Goal: Contribute content: Add original content to the website for others to see

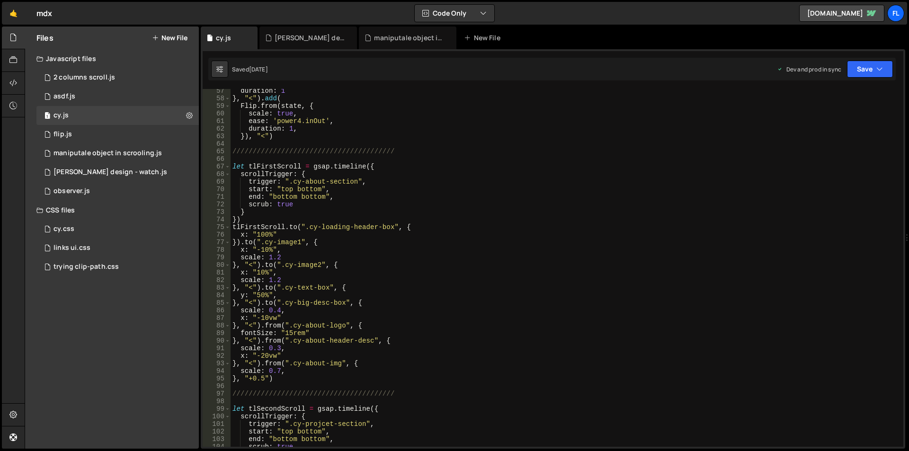
scroll to position [426, 0]
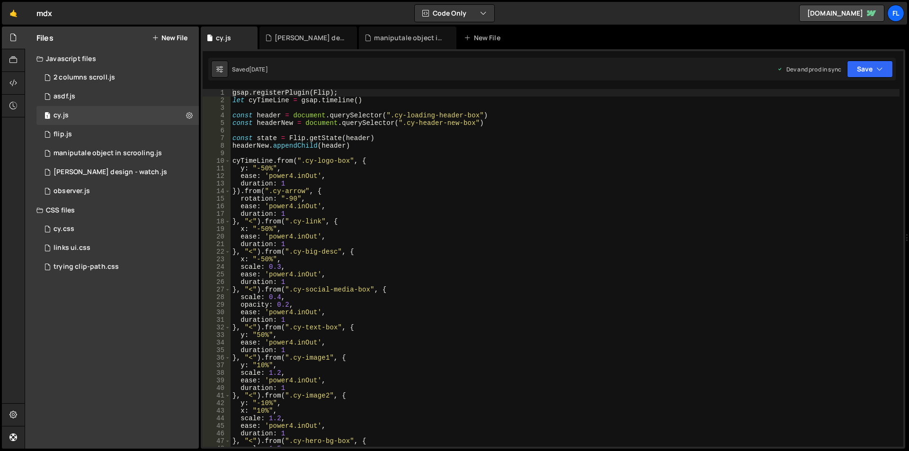
click at [174, 39] on button "New File" at bounding box center [169, 38] width 35 height 8
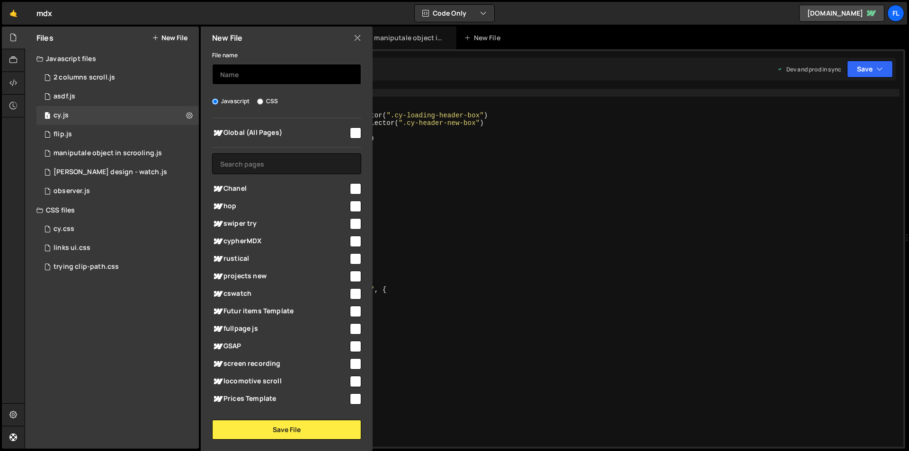
click at [251, 72] on input "text" at bounding box center [286, 74] width 149 height 21
type input "chanel"
click at [356, 185] on input "checkbox" at bounding box center [355, 188] width 11 height 11
checkbox input "true"
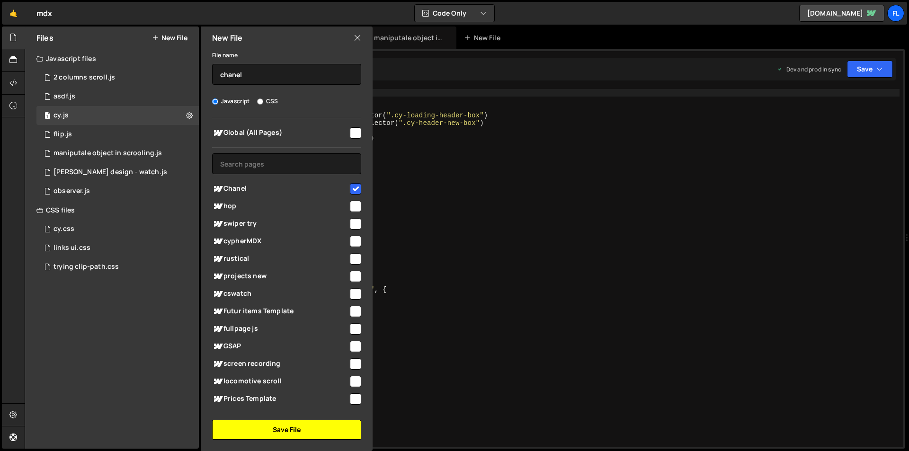
click at [278, 433] on button "Save File" at bounding box center [286, 430] width 149 height 20
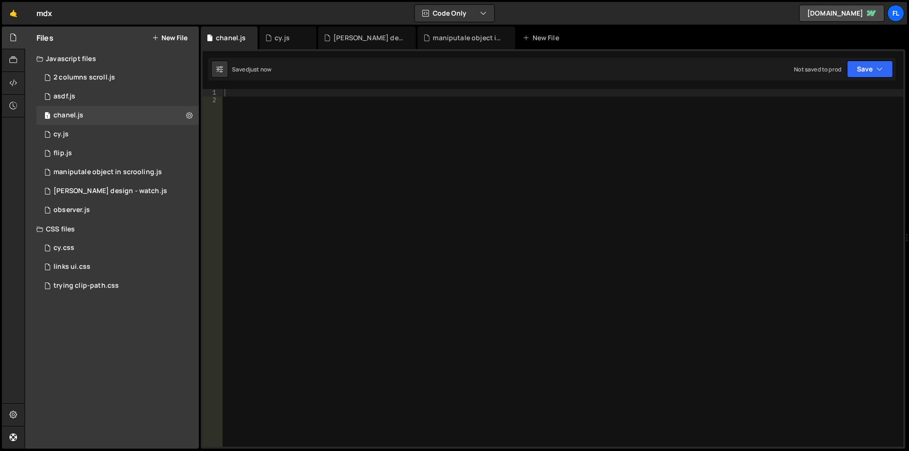
click at [308, 85] on div "XXXXXXXXXXXXXXXXXXXXXXXXXXXXXXXXXXXXXXXXXXXXXXXXXXXXXXXXXXXXXXXXXXXXXXXXXXXXXXX…" at bounding box center [553, 248] width 704 height 399
click at [272, 100] on div at bounding box center [562, 275] width 680 height 373
click at [272, 97] on div at bounding box center [562, 275] width 680 height 373
click at [265, 99] on div at bounding box center [562, 275] width 680 height 373
click at [262, 93] on div at bounding box center [562, 275] width 680 height 373
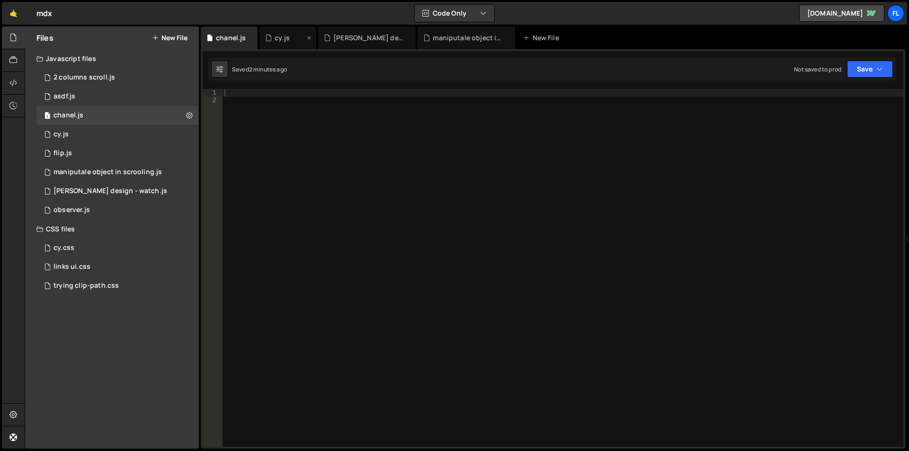
click at [285, 40] on div "cy.js" at bounding box center [281, 37] width 15 height 9
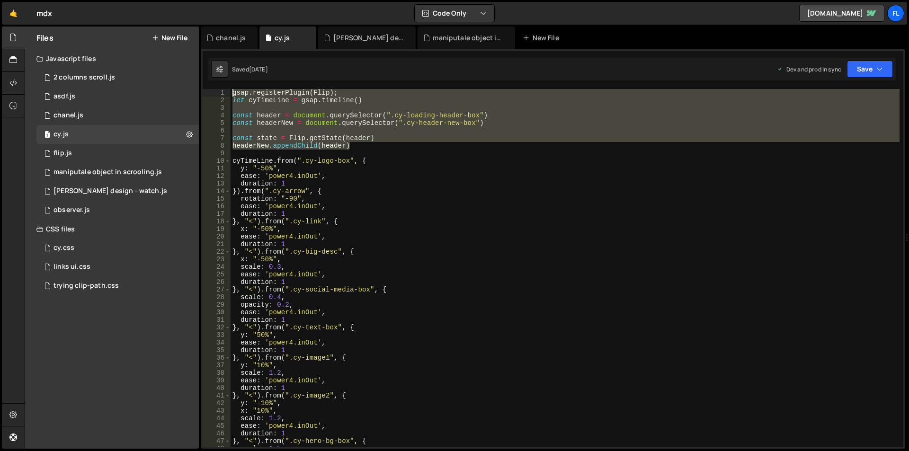
drag, startPoint x: 352, startPoint y: 146, endPoint x: 227, endPoint y: 86, distance: 138.6
click at [227, 86] on div "XXXXXXXXXXXXXXXXXXXXXXXXXXXXXXXXXXXXXXXXXXXXXXXXXXXXXXXXXXXXXXXXXXXXXXXXXXXXXXX…" at bounding box center [553, 248] width 704 height 399
type textarea "gsap.registerPlugin(Flip); let cyTimeLine = gsap.timeline()"
click at [227, 28] on div "chanel.js" at bounding box center [229, 38] width 57 height 23
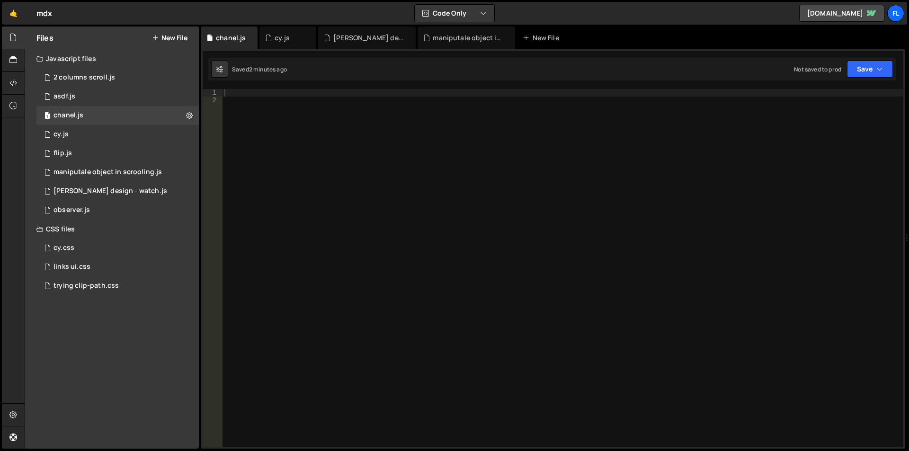
click at [309, 116] on div at bounding box center [562, 275] width 680 height 373
click at [279, 101] on div at bounding box center [562, 275] width 680 height 373
click at [274, 90] on div at bounding box center [562, 275] width 680 height 373
paste textarea "headerNew.appendChild(header)"
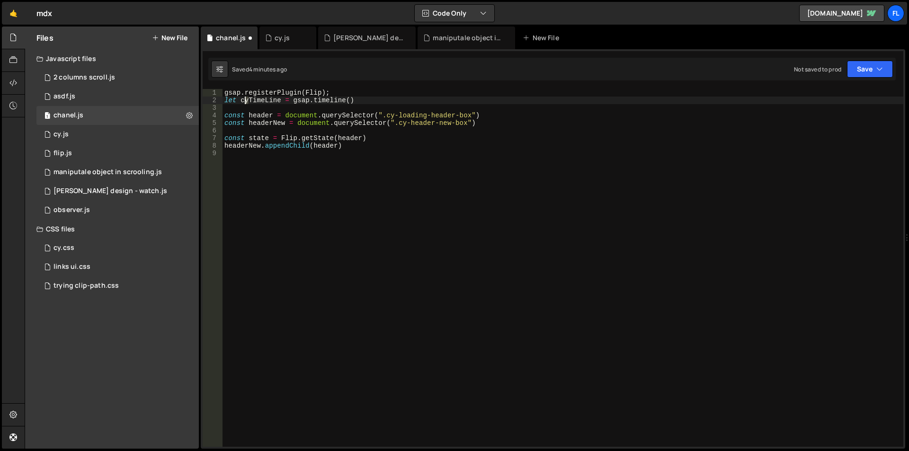
click at [245, 99] on div "gsap . registerPlugin ( Flip ) ; let cyTimeLine = gsap . timeline ( ) const hea…" at bounding box center [562, 275] width 680 height 373
drag, startPoint x: 472, startPoint y: 115, endPoint x: 388, endPoint y: 116, distance: 83.8
click at [388, 116] on div "gsap . registerPlugin ( Flip ) ; let chanelTimeLine = gsap . timeline ( ) const…" at bounding box center [562, 275] width 680 height 373
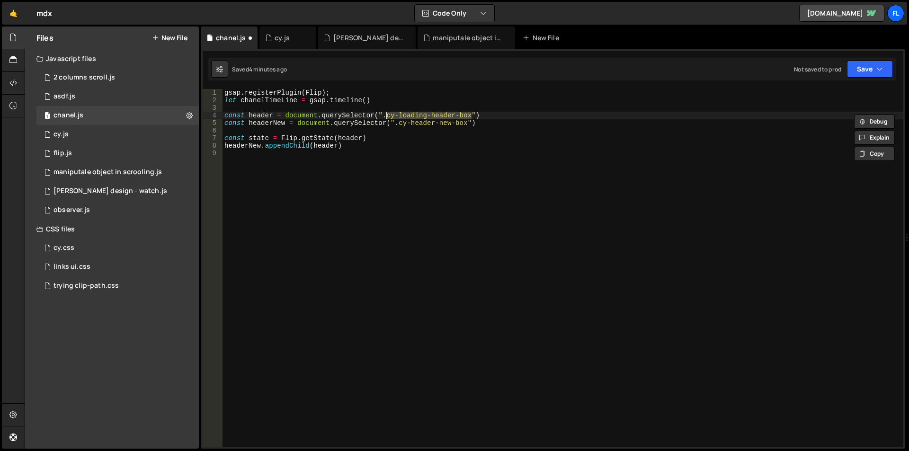
paste textarea "[PERSON_NAME]-elegance-header"
drag, startPoint x: 468, startPoint y: 123, endPoint x: 399, endPoint y: 126, distance: 68.2
click at [399, 126] on div "gsap . registerPlugin ( Flip ) ; let chanelTimeLine = gsap . timeline ( ) const…" at bounding box center [562, 275] width 680 height 373
paste textarea "[PERSON_NAME]-elegance-new-header"
type textarea "const headerNew = document.querySelector(".chanel-elegance-new-header-box")"
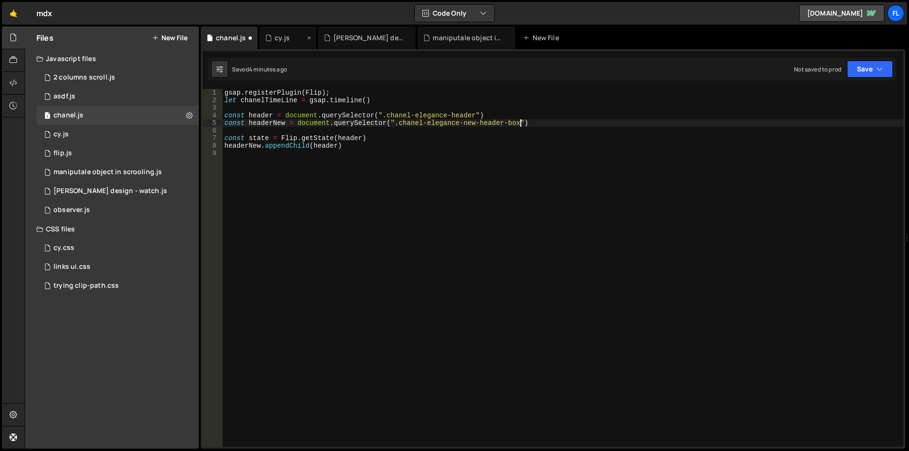
click at [278, 38] on div "cy.js" at bounding box center [281, 37] width 15 height 9
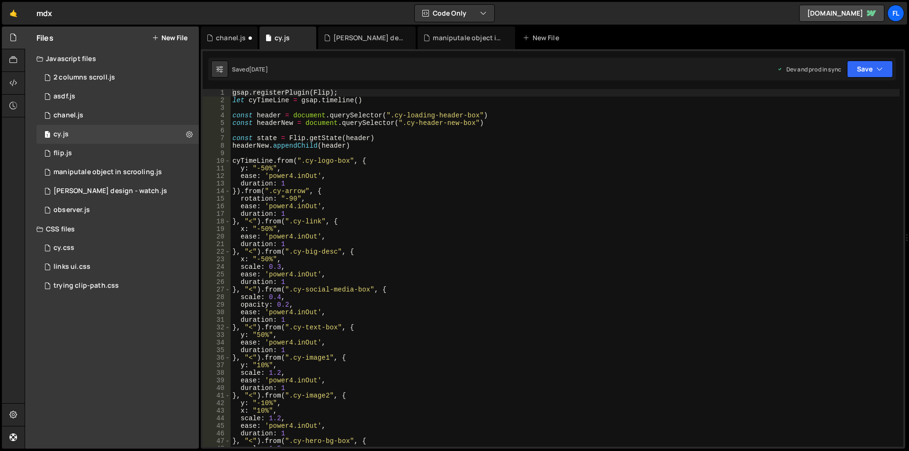
scroll to position [142, 0]
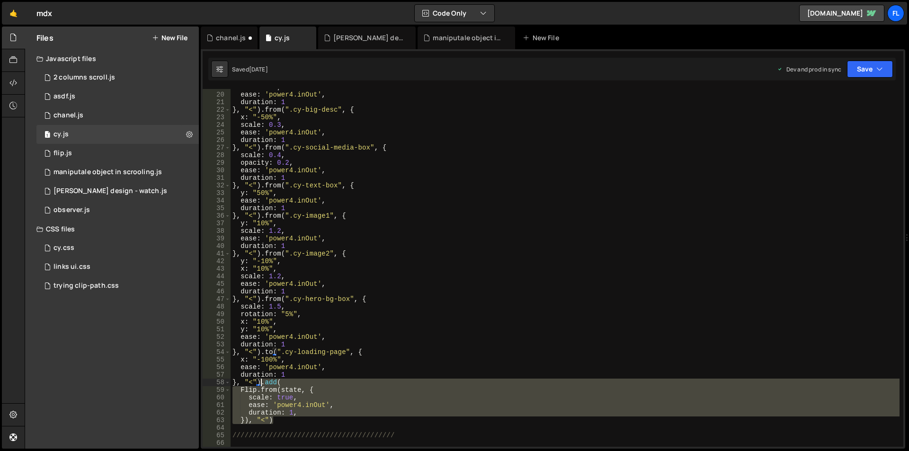
drag, startPoint x: 274, startPoint y: 421, endPoint x: 261, endPoint y: 382, distance: 40.4
click at [261, 382] on div "x : "-50%" , ease : 'power4.inOut' , duration : 1 } , "<" ) . from ( ".cy-big-d…" at bounding box center [564, 269] width 669 height 373
type textarea "}, "<").add( Flip.from(state, {"
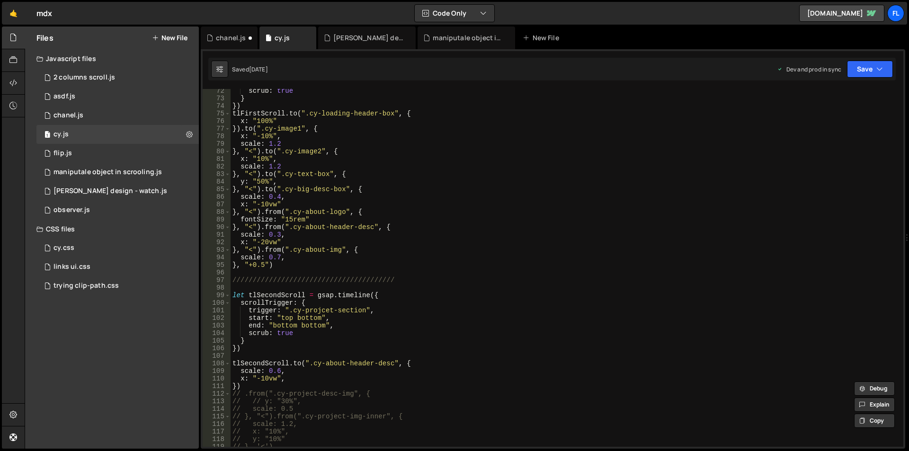
scroll to position [426, 0]
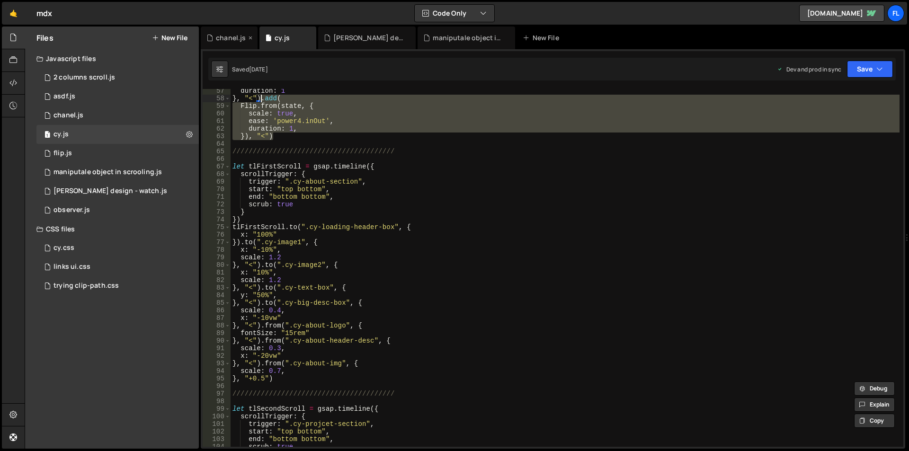
click at [234, 35] on div "chanel.js" at bounding box center [231, 37] width 30 height 9
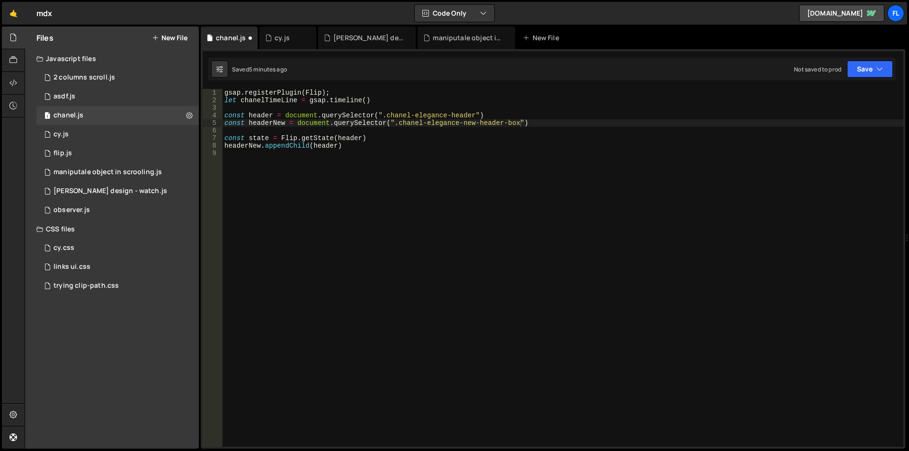
click at [288, 196] on div "gsap . registerPlugin ( Flip ) ; let chanelTimeLine = gsap . timeline ( ) const…" at bounding box center [562, 275] width 680 height 373
type textarea "chanelTimeLine."
click at [268, 38] on icon at bounding box center [268, 37] width 7 height 9
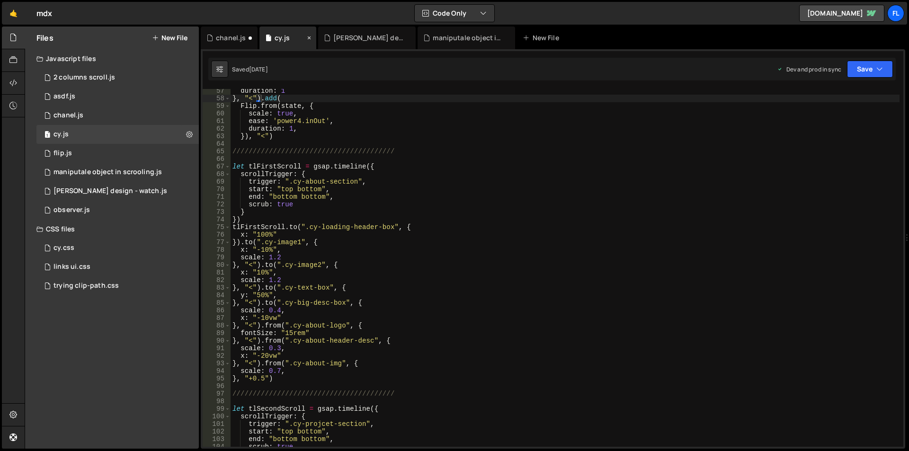
type textarea "}, "<").add("
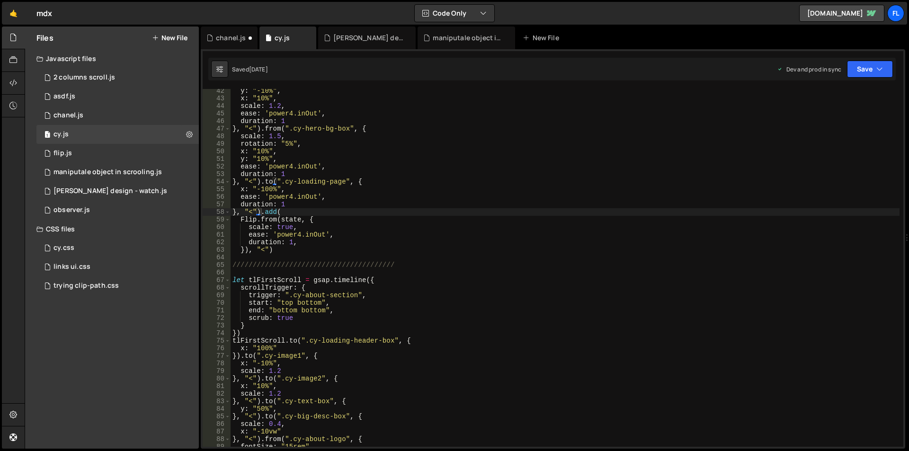
scroll to position [312, 0]
click at [229, 23] on div "🤙 mdx ⚠️ Code is being edited in another browser Code Only Code Only Code + Too…" at bounding box center [454, 13] width 905 height 23
click at [227, 33] on div "chanel.js" at bounding box center [229, 38] width 57 height 23
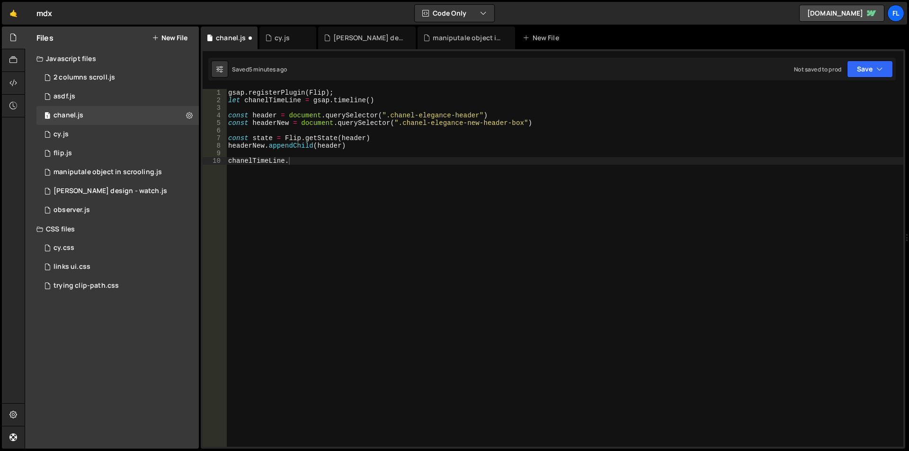
click at [306, 162] on div "gsap . registerPlugin ( Flip ) ; let chanelTimeLine = gsap . timeline ( ) const…" at bounding box center [564, 275] width 677 height 373
paste textarea "}), "<")"
click at [291, 159] on div "gsap . registerPlugin ( Flip ) ; let chanelTimeLine = gsap . timeline ( ) const…" at bounding box center [564, 275] width 677 height 373
click at [299, 172] on div "gsap . registerPlugin ( Flip ) ; let chanelTimeLine = gsap . timeline ( ) const…" at bounding box center [564, 275] width 677 height 373
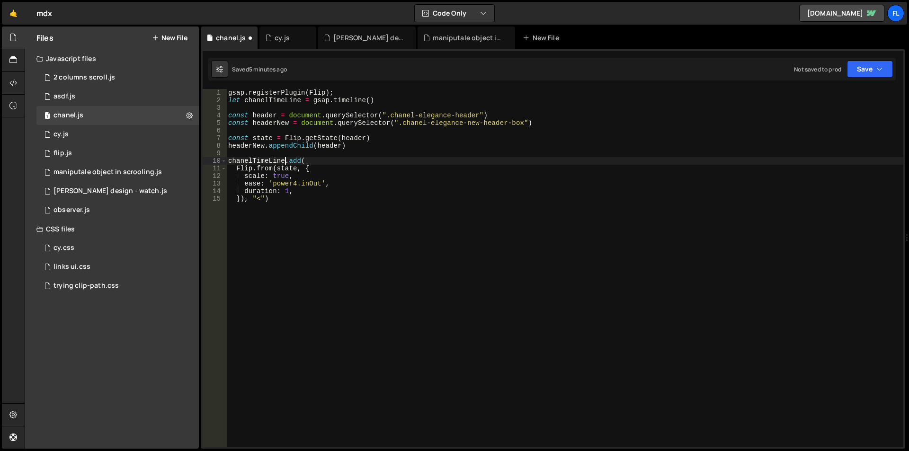
type textarea "scale: true,"
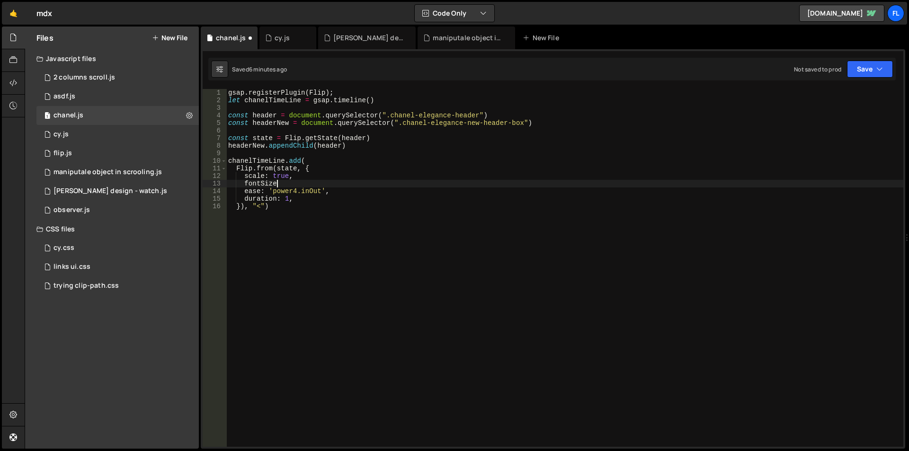
scroll to position [0, 3]
click at [292, 182] on div "gsap . registerPlugin ( Flip ) ; let chanelTimeLine = gsap . timeline ( ) const…" at bounding box center [564, 275] width 677 height 373
click at [371, 98] on div "gsap . registerPlugin ( Flip ) ; let chanelTimeLine = gsap . timeline ( ) const…" at bounding box center [564, 275] width 677 height 373
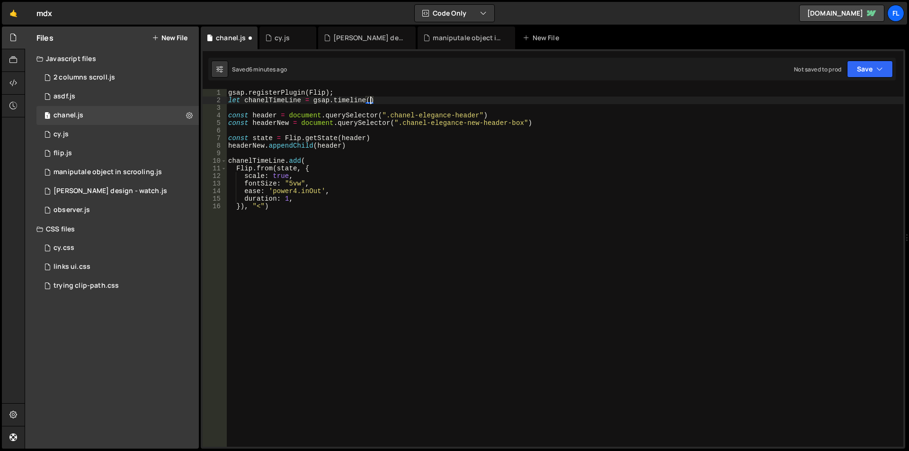
type textarea "let chanelTimeLine = gsap.timeline({)"
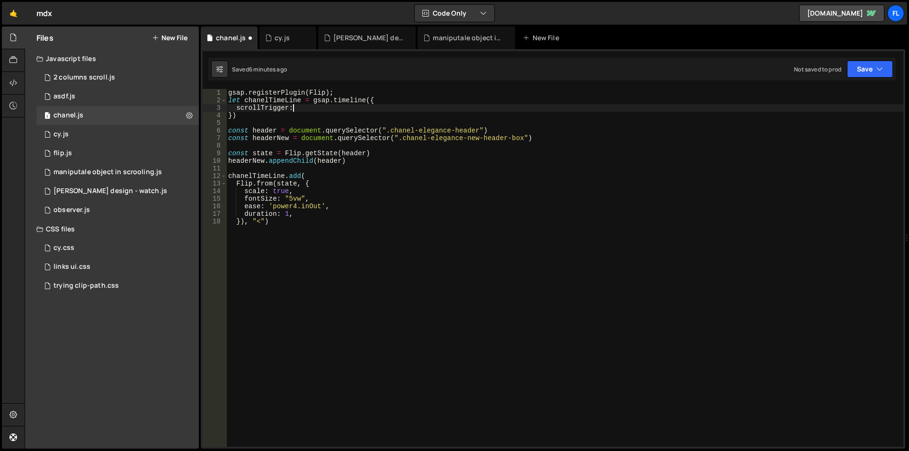
scroll to position [0, 4]
type textarea "scrollTrigger: {"
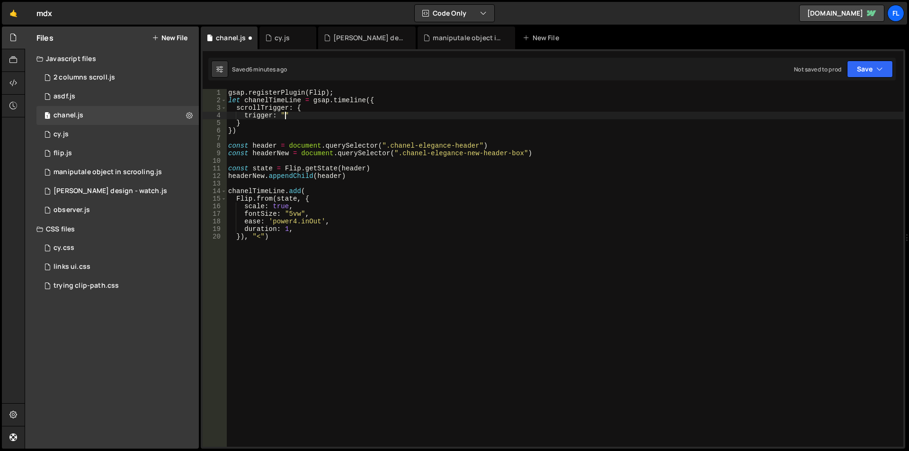
scroll to position [0, 4]
drag, startPoint x: 287, startPoint y: 115, endPoint x: 291, endPoint y: 120, distance: 6.1
click at [287, 115] on div "gsap . registerPlugin ( Flip ) ; let chanelTimeLine = gsap . timeline ({ scroll…" at bounding box center [564, 275] width 677 height 373
paste textarea "chanel-elegance-sec-wrapper"
click at [407, 116] on div "gsap . registerPlugin ( Flip ) ; let chanelTimeLine = gsap . timeline ({ scroll…" at bounding box center [564, 275] width 677 height 373
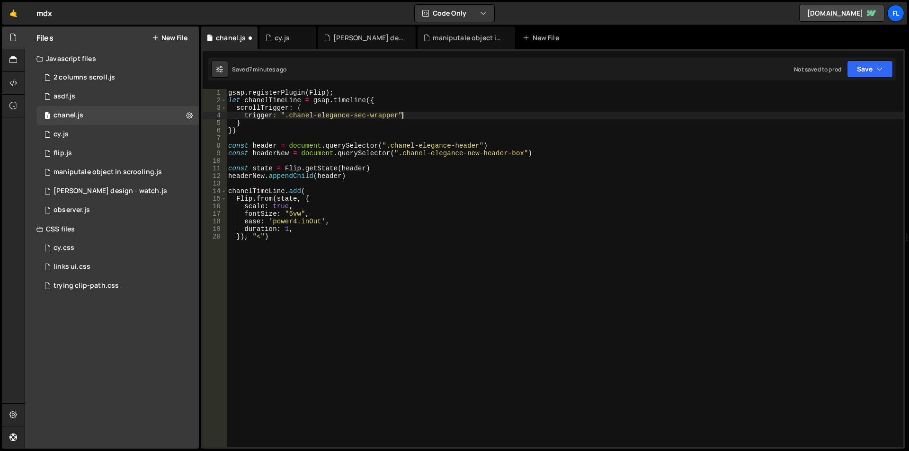
type textarea "trigger: ".chanel-elegance-sec-wrapper","
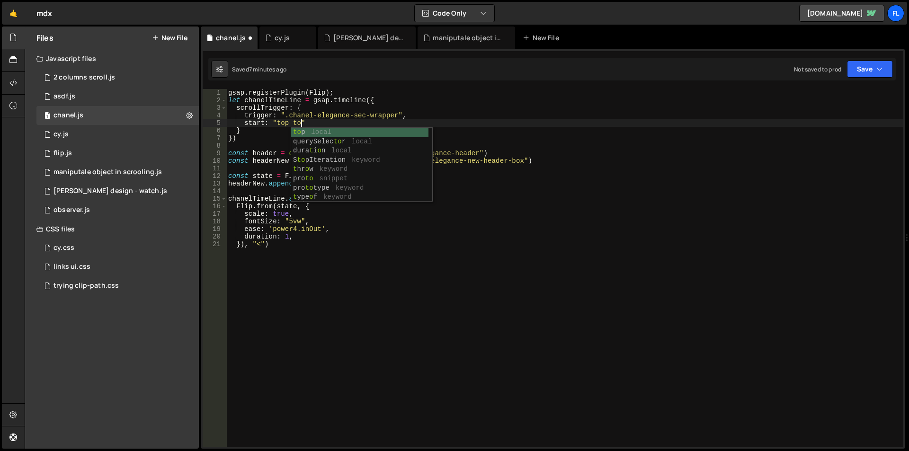
scroll to position [0, 5]
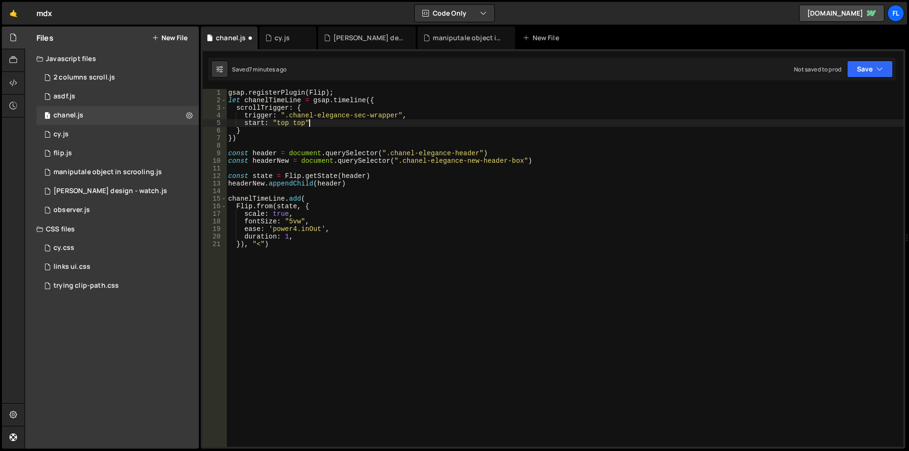
type textarea "start: "top top","
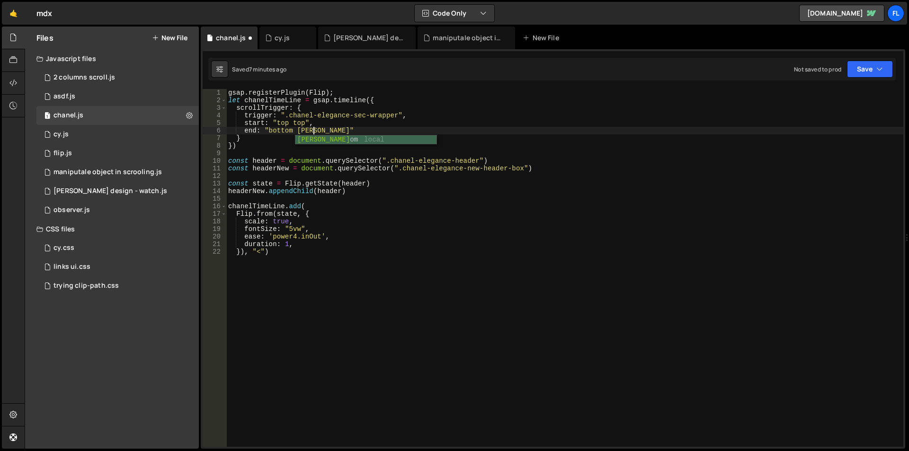
scroll to position [0, 6]
type textarea "end: "bottom bottom","
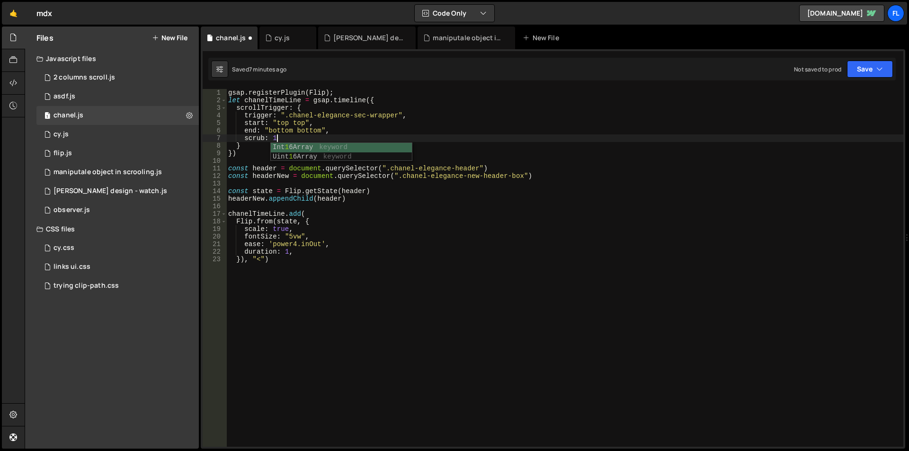
scroll to position [0, 3]
type textarea "scrub: 1,"
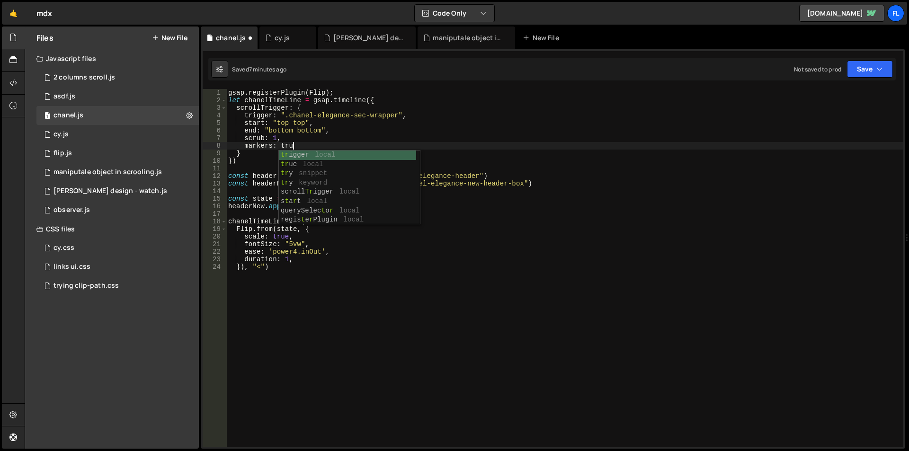
scroll to position [0, 4]
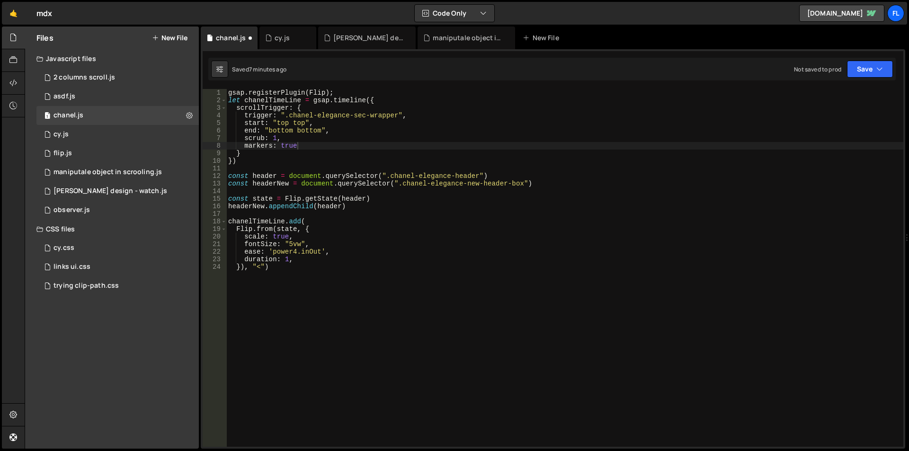
click at [426, 290] on div "gsap . registerPlugin ( Flip ) ; let chanelTimeLine = gsap . timeline ({ scroll…" at bounding box center [564, 275] width 677 height 373
click at [456, 294] on div "gsap . registerPlugin ( Flip ) ; let chanelTimeLine = gsap . timeline ({ scroll…" at bounding box center [564, 275] width 677 height 373
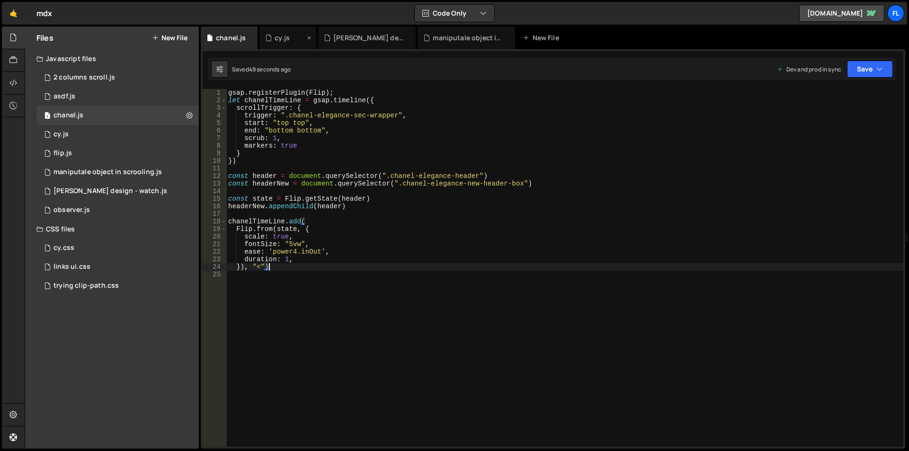
click at [267, 31] on div "cy.js" at bounding box center [287, 38] width 57 height 23
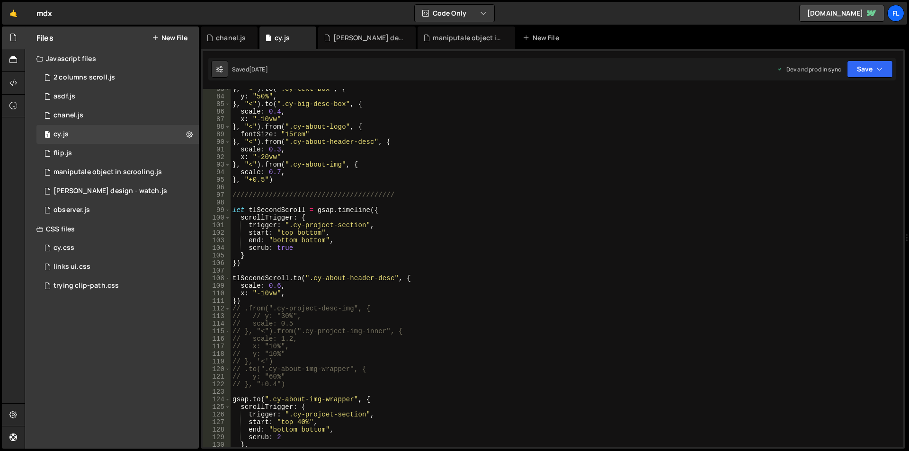
scroll to position [454, 0]
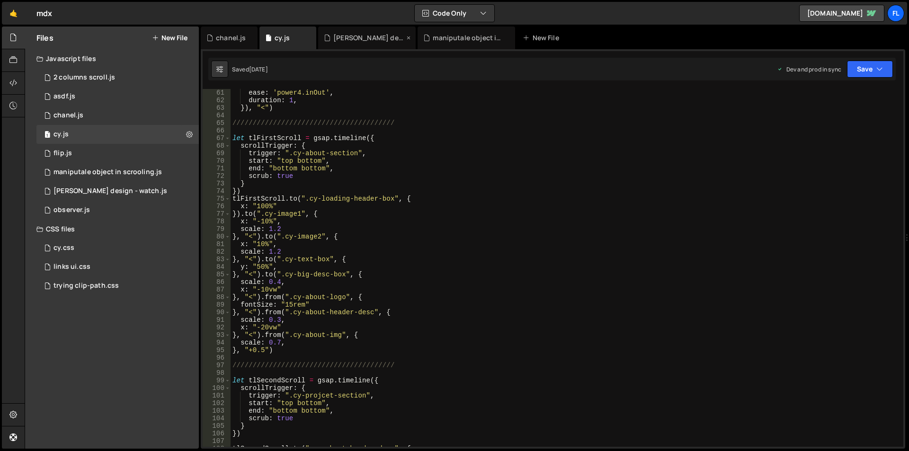
click at [360, 35] on div "[PERSON_NAME] design - watch.js" at bounding box center [368, 37] width 71 height 9
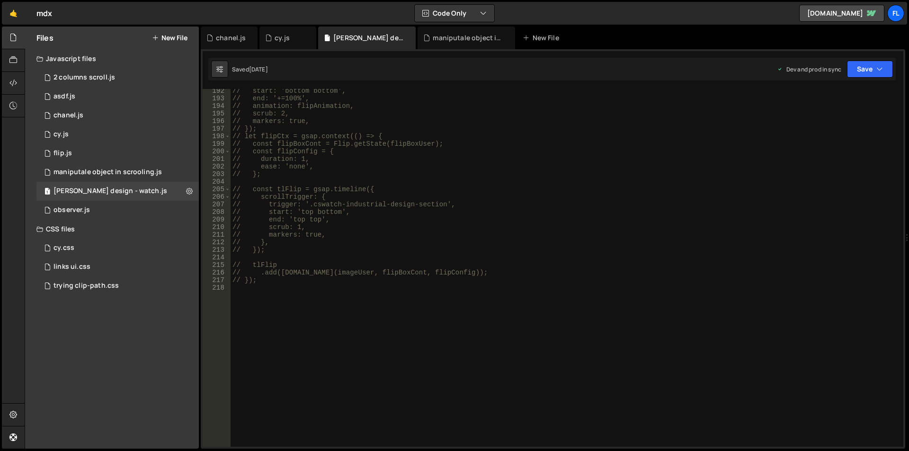
scroll to position [1448, 0]
click at [208, 27] on div "chanel.js" at bounding box center [229, 38] width 57 height 23
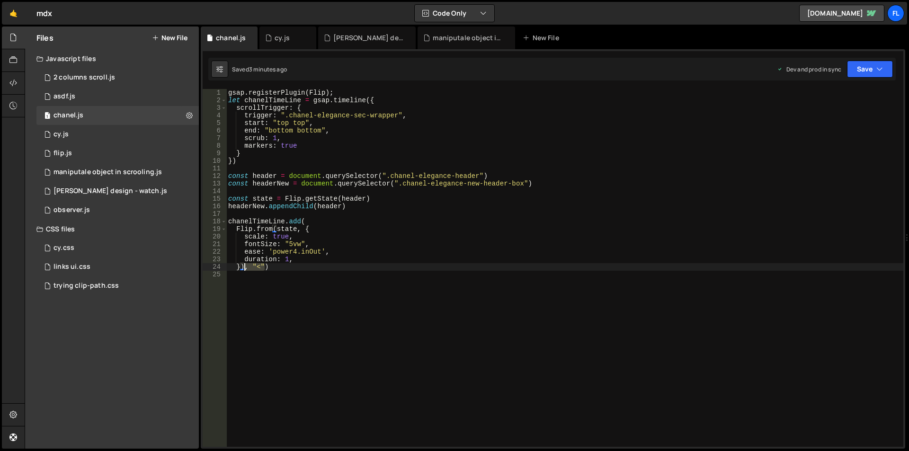
drag, startPoint x: 265, startPoint y: 265, endPoint x: 244, endPoint y: 267, distance: 21.9
click at [244, 267] on div "gsap . registerPlugin ( Flip ) ; let chanelTimeLine = gsap . timeline ({ scroll…" at bounding box center [564, 275] width 677 height 373
type textarea "}))"
click at [302, 309] on div "gsap . registerPlugin ( Flip ) ; let chanelTimeLine = gsap . timeline ({ scroll…" at bounding box center [564, 275] width 677 height 373
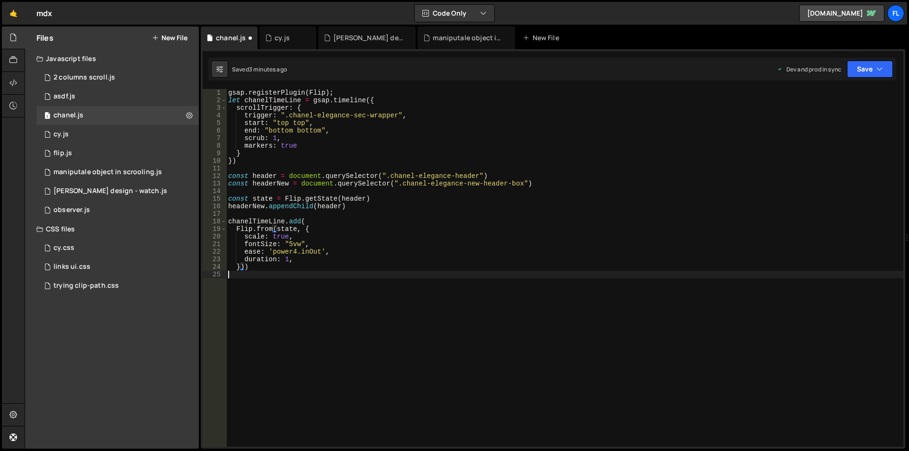
scroll to position [0, 0]
click at [252, 266] on div "gsap . registerPlugin ( Flip ) ; let chanelTimeLine = gsap . timeline ({ scroll…" at bounding box center [564, 275] width 677 height 373
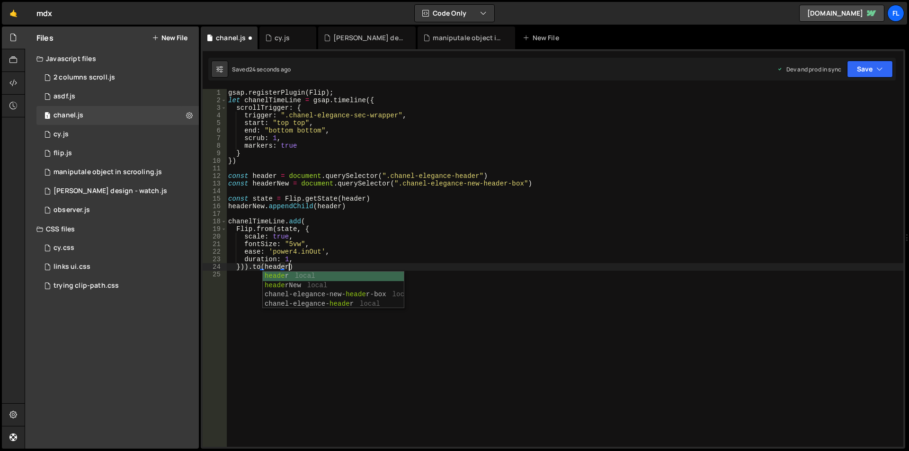
scroll to position [0, 4]
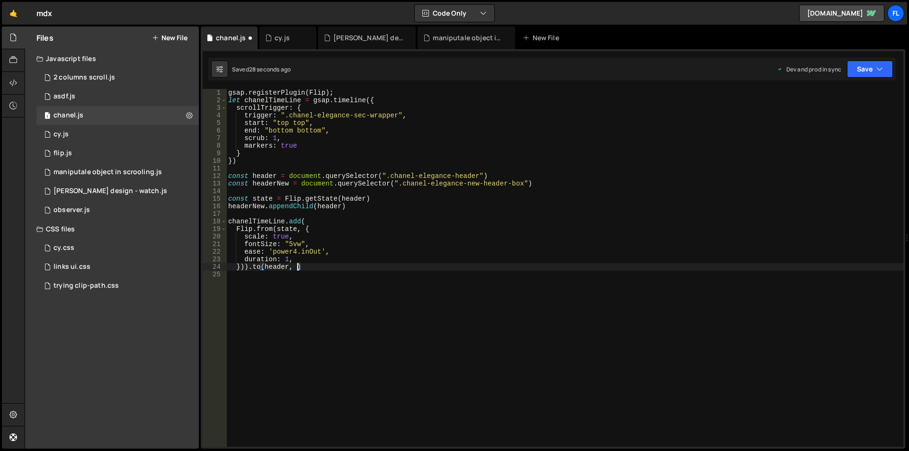
type textarea "})).to(header, {)"
drag, startPoint x: 319, startPoint y: 243, endPoint x: 208, endPoint y: 243, distance: 111.2
click at [208, 243] on div "1 2 3 4 5 6 7 8 9 10 11 12 13 14 15 16 17 18 19 20 21 22 23 24 25 26 27 gsap . …" at bounding box center [553, 268] width 700 height 358
type textarea "fontSize: "5vw","
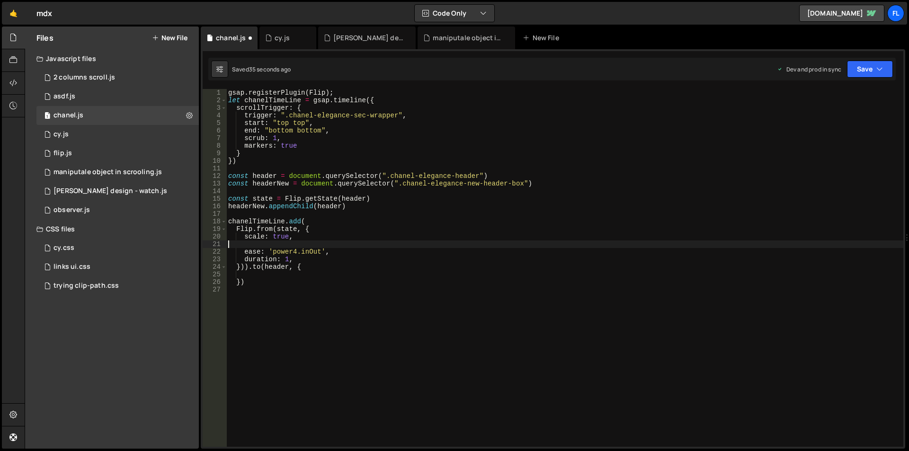
scroll to position [0, 0]
click at [263, 279] on div "gsap . registerPlugin ( Flip ) ; let chanelTimeLine = gsap . timeline ({ scroll…" at bounding box center [564, 275] width 677 height 373
type textarea "})"
click at [265, 276] on div "gsap . registerPlugin ( Flip ) ; let chanelTimeLine = gsap . timeline ({ scroll…" at bounding box center [564, 275] width 677 height 373
paste textarea "fontSize: "5vw","
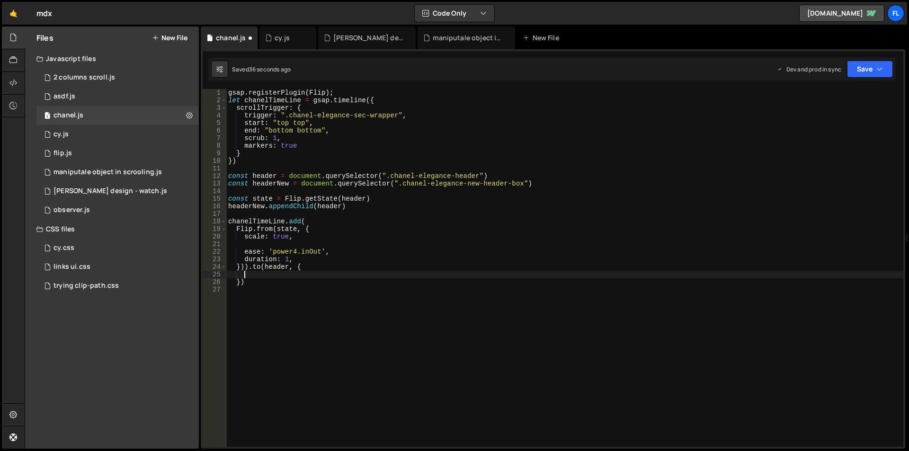
type textarea "fontSize: "5vw","
click at [261, 246] on div "gsap . registerPlugin ( Flip ) ; let chanelTimeLine = gsap . timeline ({ scroll…" at bounding box center [564, 275] width 677 height 373
drag, startPoint x: 303, startPoint y: 267, endPoint x: 238, endPoint y: 265, distance: 65.8
click at [238, 265] on div "gsap . registerPlugin ( Flip ) ; let chanelTimeLine = gsap . timeline ({ scroll…" at bounding box center [564, 275] width 677 height 373
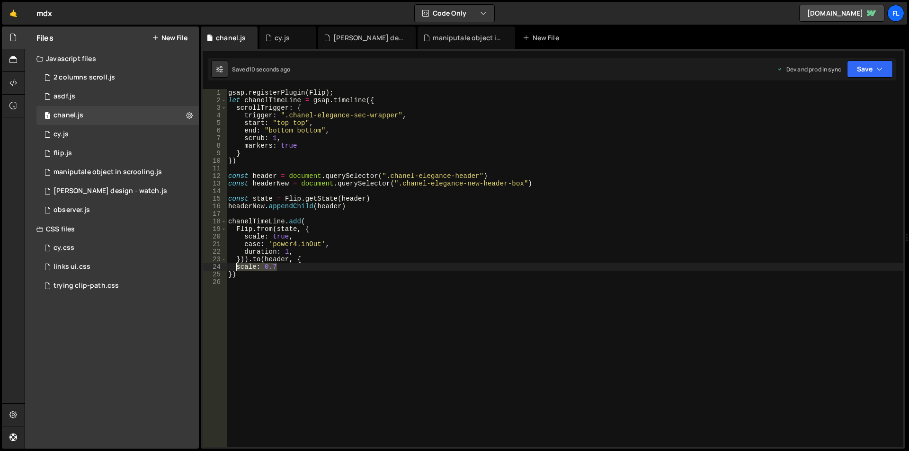
drag, startPoint x: 292, startPoint y: 269, endPoint x: 235, endPoint y: 269, distance: 56.8
click at [235, 269] on div "gsap . registerPlugin ( Flip ) ; let chanelTimeLine = gsap . timeline ({ scroll…" at bounding box center [564, 275] width 677 height 373
click at [239, 269] on div "gsap . registerPlugin ( Flip ) ; let chanelTimeLine = gsap . timeline ({ scroll…" at bounding box center [564, 275] width 677 height 373
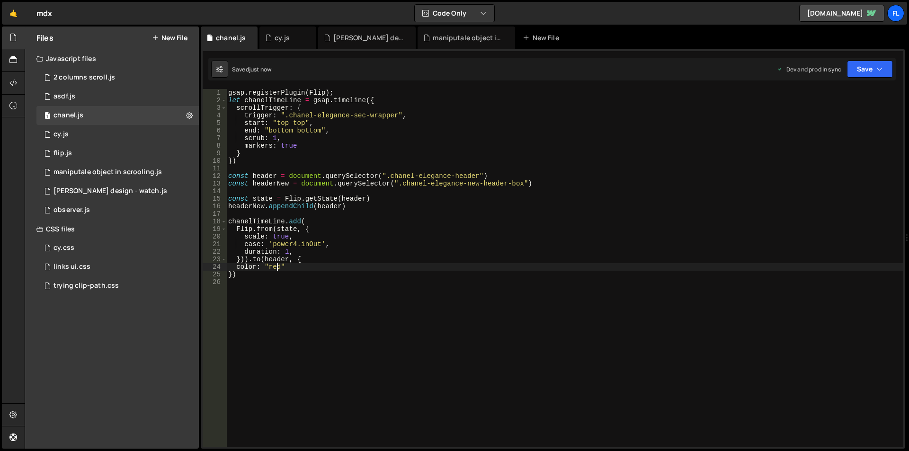
click at [231, 274] on div "gsap . registerPlugin ( Flip ) ; let chanelTimeLine = gsap . timeline ({ scroll…" at bounding box center [564, 275] width 677 height 373
drag, startPoint x: 285, startPoint y: 269, endPoint x: 237, endPoint y: 266, distance: 48.8
click at [237, 266] on div "gsap . registerPlugin ( Flip ) ; let chanelTimeLine = gsap . timeline ({ scroll…" at bounding box center [564, 275] width 677 height 373
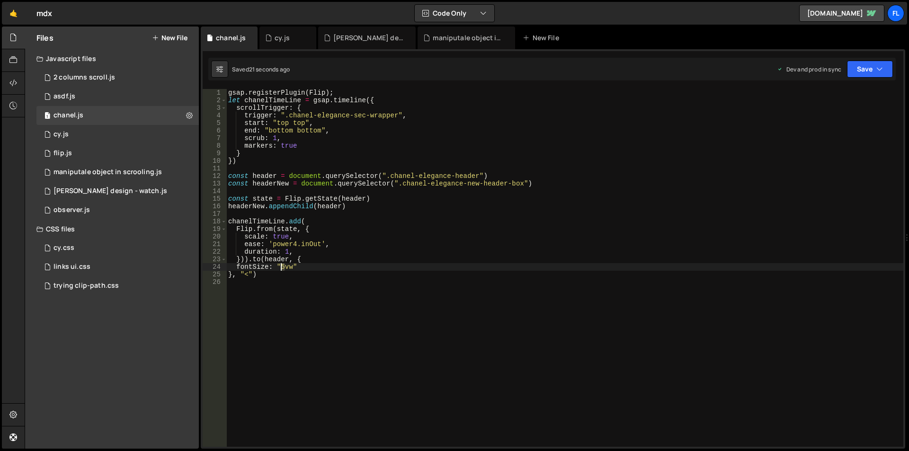
click at [282, 268] on div "gsap . registerPlugin ( Flip ) ; let chanelTimeLine = gsap . timeline ({ scroll…" at bounding box center [564, 275] width 677 height 373
click at [296, 236] on div "gsap . registerPlugin ( Flip ) ; let chanelTimeLine = gsap . timeline ({ scroll…" at bounding box center [564, 275] width 677 height 373
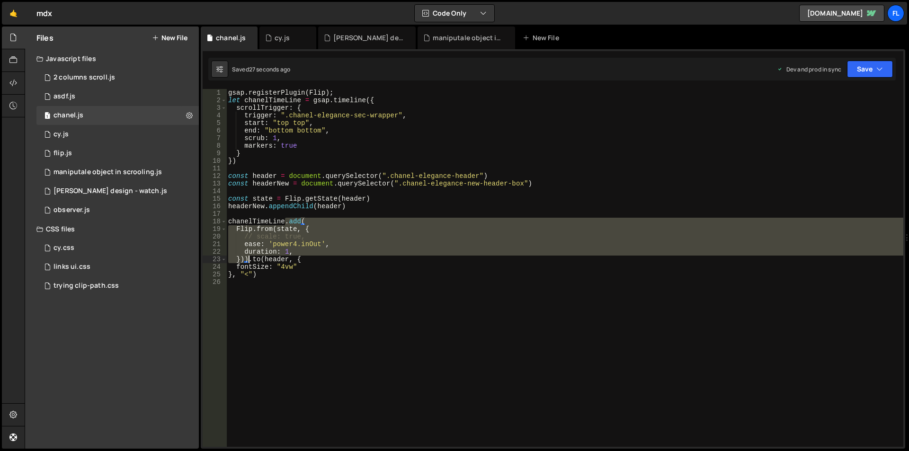
drag, startPoint x: 286, startPoint y: 221, endPoint x: 247, endPoint y: 260, distance: 54.9
click at [247, 260] on div "gsap . registerPlugin ( Flip ) ; let chanelTimeLine = gsap . timeline ({ scroll…" at bounding box center [564, 275] width 677 height 373
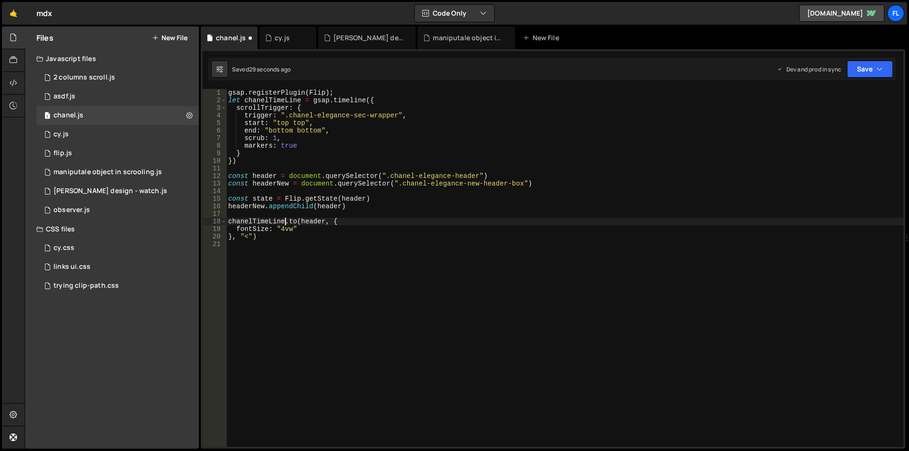
click at [261, 239] on div "gsap . registerPlugin ( Flip ) ; let chanelTimeLine = gsap . timeline ({ scroll…" at bounding box center [564, 275] width 677 height 373
paste textarea "})"
drag, startPoint x: 251, startPoint y: 236, endPoint x: 232, endPoint y: 234, distance: 19.0
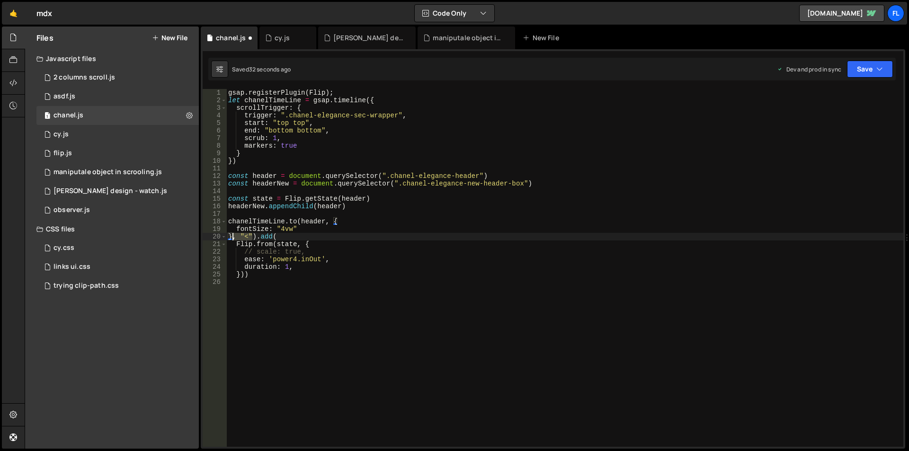
click at [232, 234] on div "gsap . registerPlugin ( Flip ) ; let chanelTimeLine = gsap . timeline ({ scroll…" at bounding box center [564, 275] width 677 height 373
click at [244, 273] on div "gsap . registerPlugin ( Flip ) ; let chanelTimeLine = gsap . timeline ({ scroll…" at bounding box center [564, 275] width 677 height 373
paste textarea ", "<""
click at [312, 253] on div "gsap . registerPlugin ( Flip ) ; let chanelTimeLine = gsap . timeline ({ scroll…" at bounding box center [564, 275] width 677 height 373
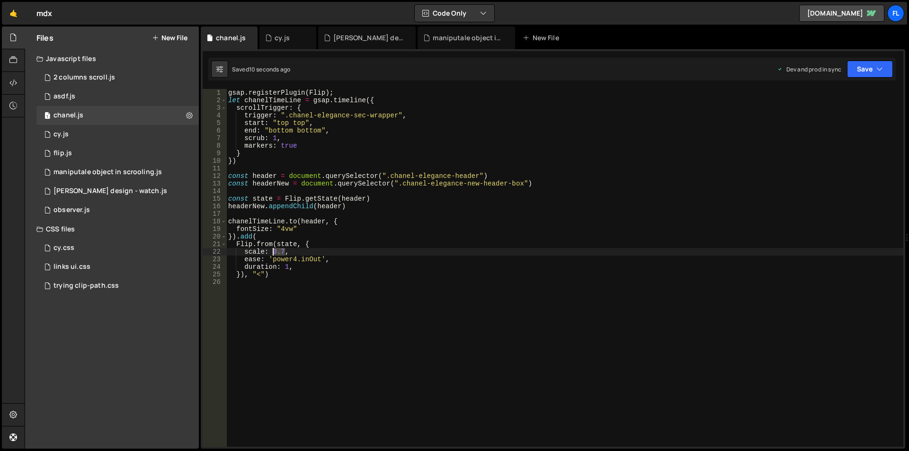
drag, startPoint x: 284, startPoint y: 252, endPoint x: 273, endPoint y: 251, distance: 11.4
click at [273, 251] on div "gsap . registerPlugin ( Flip ) ; let chanelTimeLine = gsap . timeline ({ scroll…" at bounding box center [564, 275] width 677 height 373
click at [337, 261] on div "gsap . registerPlugin ( Flip ) ; let chanelTimeLine = gsap . timeline ({ scroll…" at bounding box center [564, 275] width 677 height 373
type textarea "// ease: 'power4.inOut',"
click at [298, 319] on div "gsap . registerPlugin ( Flip ) ; let chanelTimeLine = gsap . timeline ({ scroll…" at bounding box center [564, 275] width 677 height 373
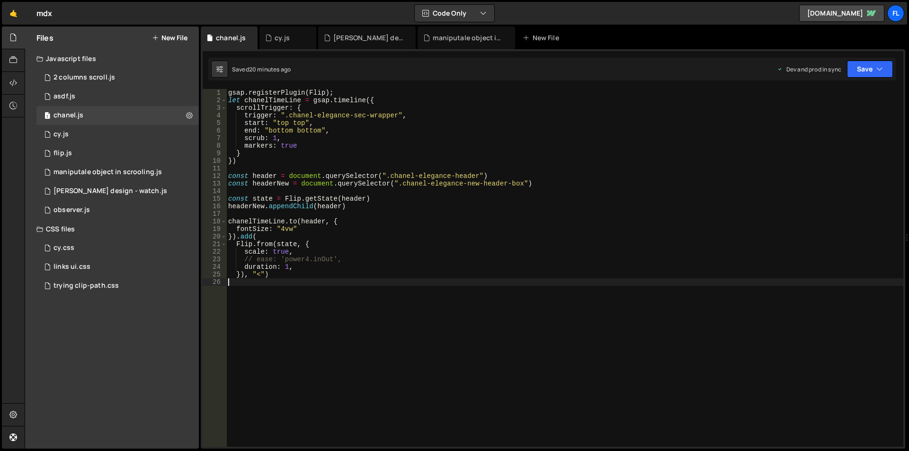
scroll to position [0, 0]
click at [259, 306] on div "gsap . registerPlugin ( Flip ) ; let chanelTimeLine = gsap . timeline ({ scroll…" at bounding box center [564, 275] width 677 height 373
paste textarea "});"
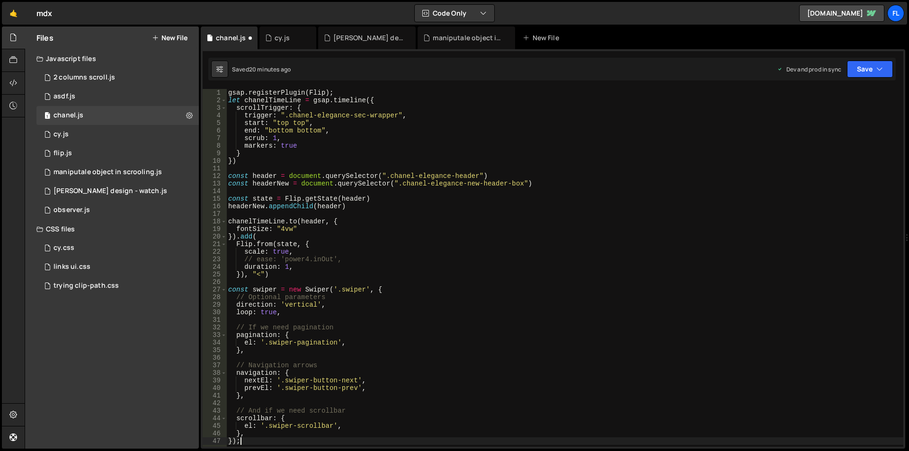
scroll to position [85, 0]
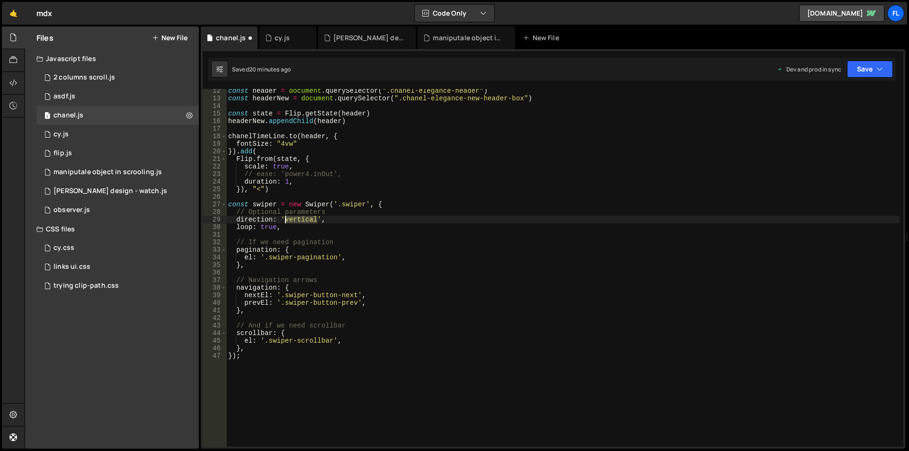
drag, startPoint x: 317, startPoint y: 219, endPoint x: 286, endPoint y: 219, distance: 30.8
click at [286, 219] on div "const header = document . querySelector ( ".chanel-elegance-header" ) const hea…" at bounding box center [562, 273] width 673 height 373
click at [286, 230] on div "const header = document . querySelector ( ".chanel-elegance-header" ) const hea…" at bounding box center [562, 273] width 673 height 373
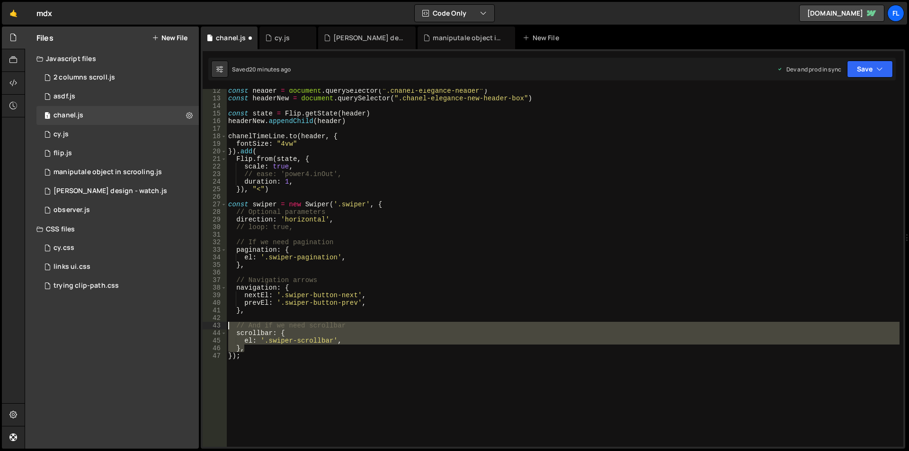
drag, startPoint x: 244, startPoint y: 348, endPoint x: 214, endPoint y: 327, distance: 36.6
click at [214, 327] on div "// loop: true, 12 13 14 15 16 17 18 19 20 21 22 23 24 25 26 27 28 29 30 31 32 3…" at bounding box center [553, 268] width 700 height 358
type textarea "// And if we need scrollbar scrollbar: {"
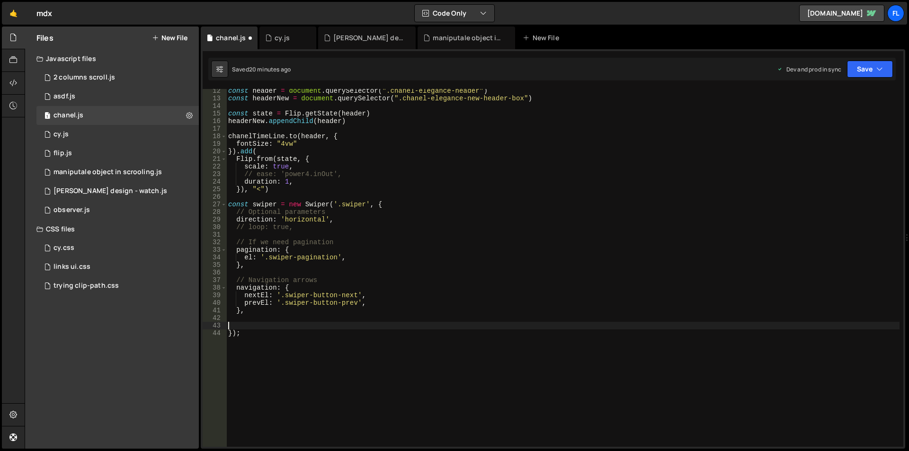
scroll to position [0, 0]
drag, startPoint x: 357, startPoint y: 295, endPoint x: 284, endPoint y: 293, distance: 72.4
click at [284, 293] on div "const header = document . querySelector ( ".chanel-elegance-header" ) const hea…" at bounding box center [562, 273] width 673 height 373
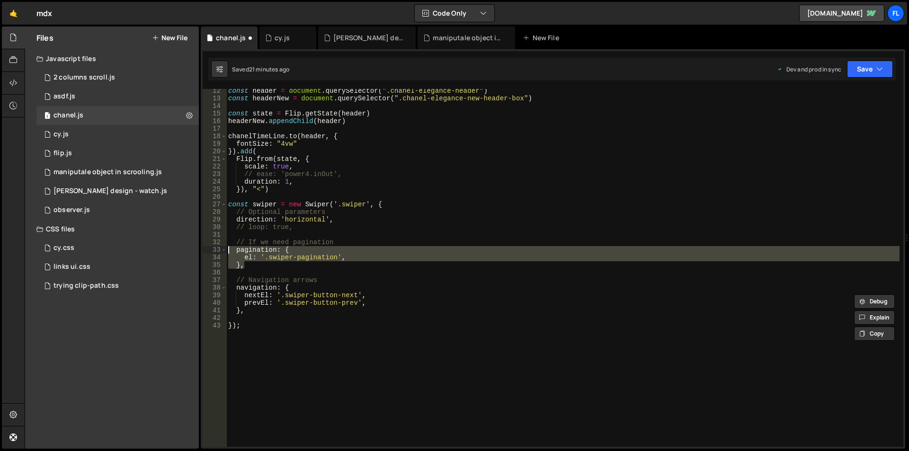
drag, startPoint x: 251, startPoint y: 266, endPoint x: 218, endPoint y: 251, distance: 36.4
click at [218, 251] on div "nextEl: '.swiper-button-next', 12 13 14 15 16 17 18 19 20 21 22 23 24 25 26 27 …" at bounding box center [553, 268] width 700 height 358
click at [340, 217] on div "const header = document . querySelector ( ".chanel-elegance-header" ) const hea…" at bounding box center [562, 273] width 673 height 373
type textarea "direction: 'horizontal',"
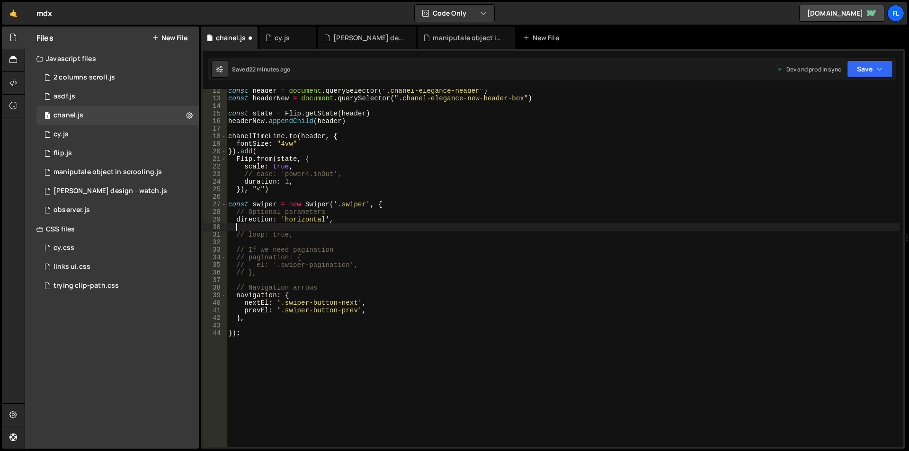
paste textarea "// slidesPerView: 'auto',"
click at [334, 342] on div "const header = document . querySelector ( ".chanel-elegance-header" ) const hea…" at bounding box center [562, 273] width 673 height 373
type textarea "});"
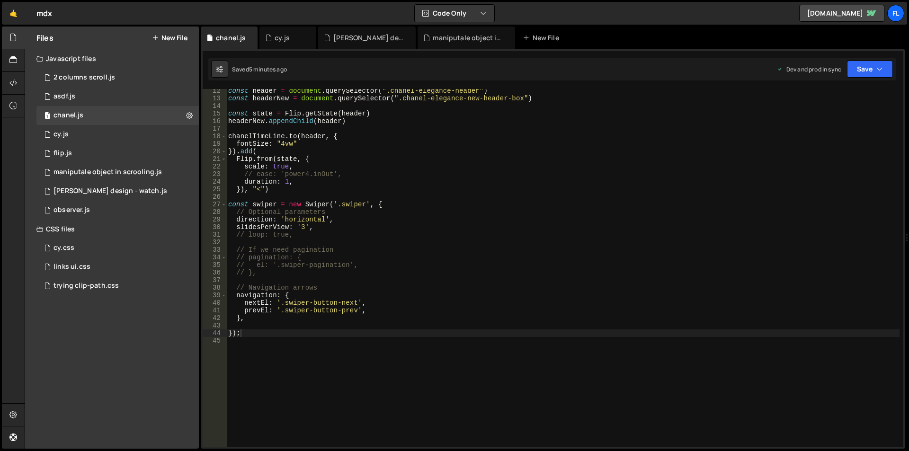
click at [166, 36] on button "New File" at bounding box center [169, 38] width 35 height 8
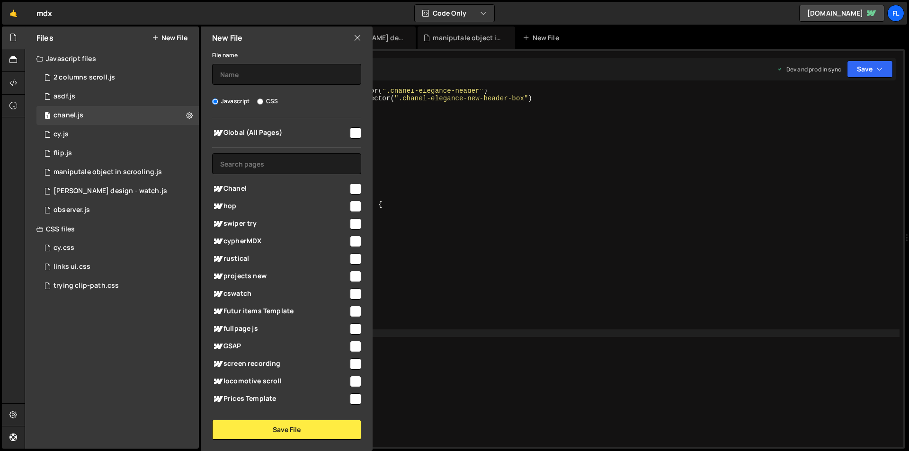
click at [260, 101] on input "CSS" at bounding box center [260, 101] width 6 height 6
radio input "true"
click at [248, 76] on input "text" at bounding box center [286, 74] width 149 height 21
type input "chanel"
click at [350, 191] on input "checkbox" at bounding box center [355, 188] width 11 height 11
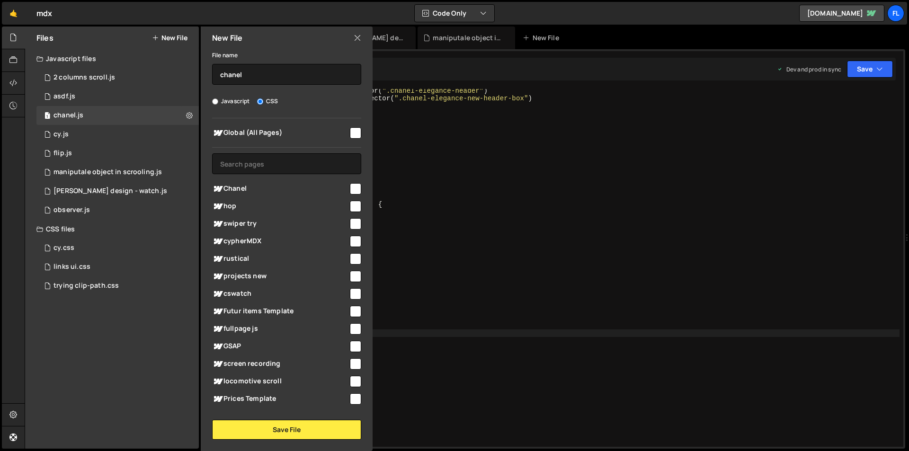
checkbox input "true"
click at [290, 431] on button "Save File" at bounding box center [286, 430] width 149 height 20
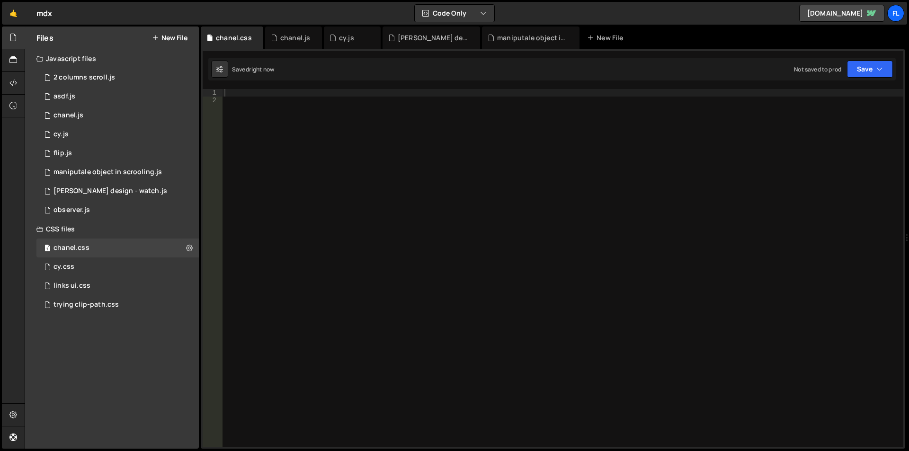
click at [335, 152] on div at bounding box center [562, 275] width 680 height 373
drag, startPoint x: 331, startPoint y: 71, endPoint x: 327, endPoint y: 75, distance: 5.7
click at [329, 73] on div "Saved right now Not saved to prod Upgrade to Edit Save Save to Staging S Saved …" at bounding box center [551, 69] width 687 height 23
click at [310, 88] on div "XXXXXXXXXXXXXXXXXXXXXXXXXXXXXXXXXXXXXXXXXXXXXXXXXXXXXXXXXXXXXXXXXXXXXXXXXXXXXXX…" at bounding box center [553, 248] width 704 height 399
click at [303, 95] on div at bounding box center [562, 275] width 680 height 373
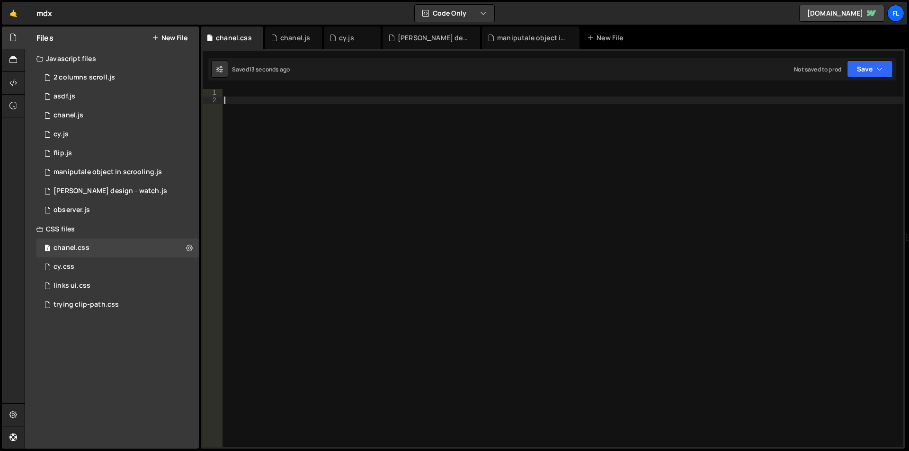
click at [312, 107] on div at bounding box center [562, 275] width 680 height 373
paste textarea "chanlel-swiper-right-button"
click at [393, 97] on div ".chanlel-swiper-right-button ." at bounding box center [562, 275] width 680 height 373
paste textarea "swiper-button-next"
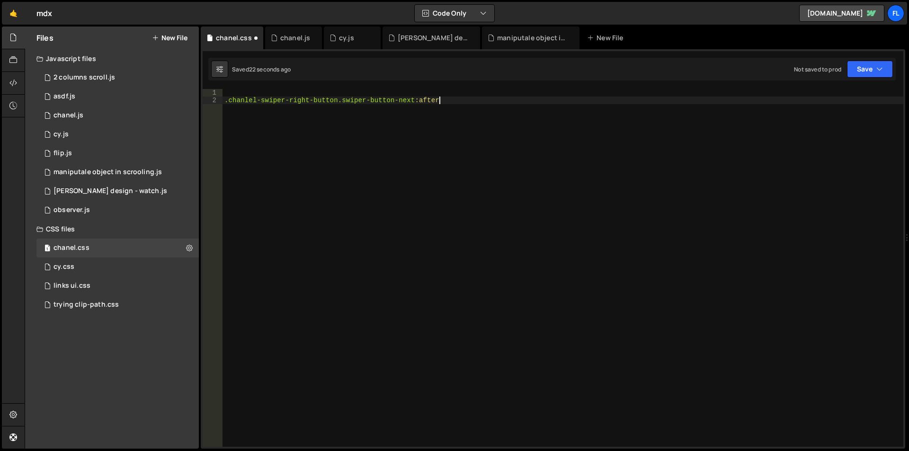
scroll to position [0, 15]
type textarea ".chanlel-swiper-right-button.swiper-button-next:after {}"
click at [462, 173] on div ".chanlel-swiper-right-button.swiper-button-next :after { display : none ; }" at bounding box center [562, 275] width 680 height 373
type textarea "}"
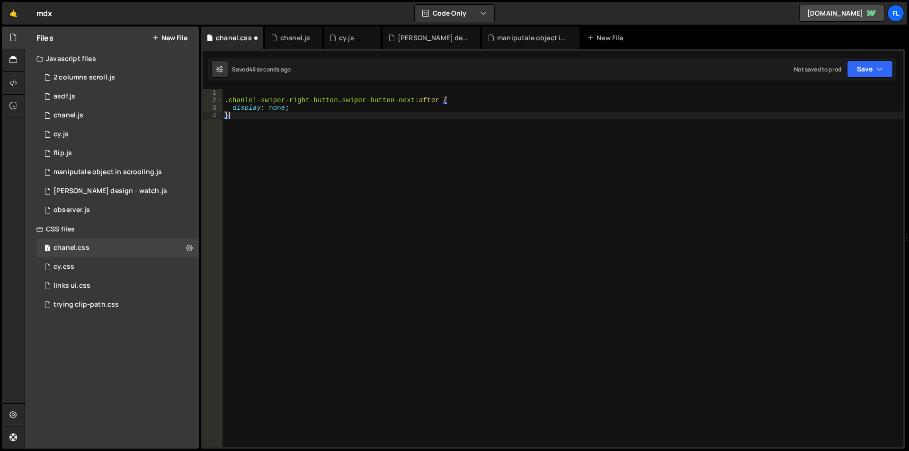
scroll to position [0, 0]
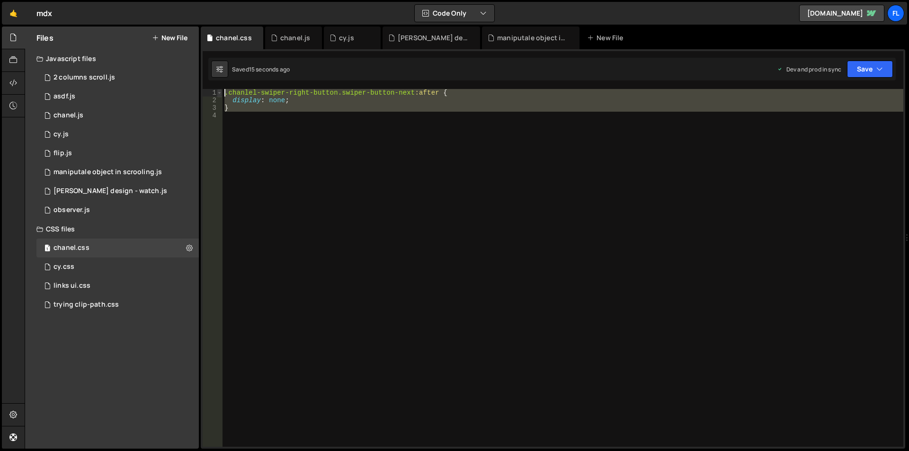
drag, startPoint x: 273, startPoint y: 122, endPoint x: 217, endPoint y: 91, distance: 63.1
click at [217, 91] on div "1 2 3 4 .chanlel-swiper-right-button.swiper-button-next :after { display : none…" at bounding box center [553, 268] width 700 height 358
type textarea ".chanlel-swiper-right-button.swiper-button-next:after { display: none;"
click at [244, 122] on div ".chanlel-swiper-right-button.swiper-button-next :after { display : none ; }" at bounding box center [562, 268] width 680 height 358
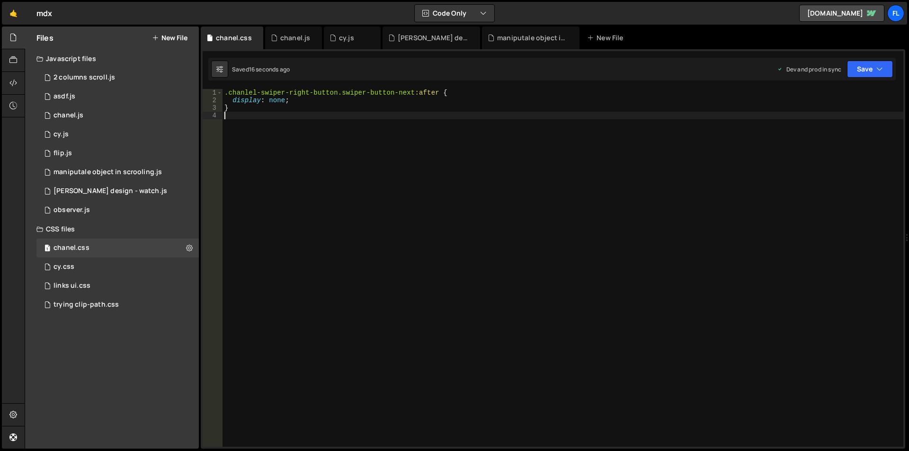
paste textarea ".chanlel-swiper-right-button.swiper-button-next:after {"
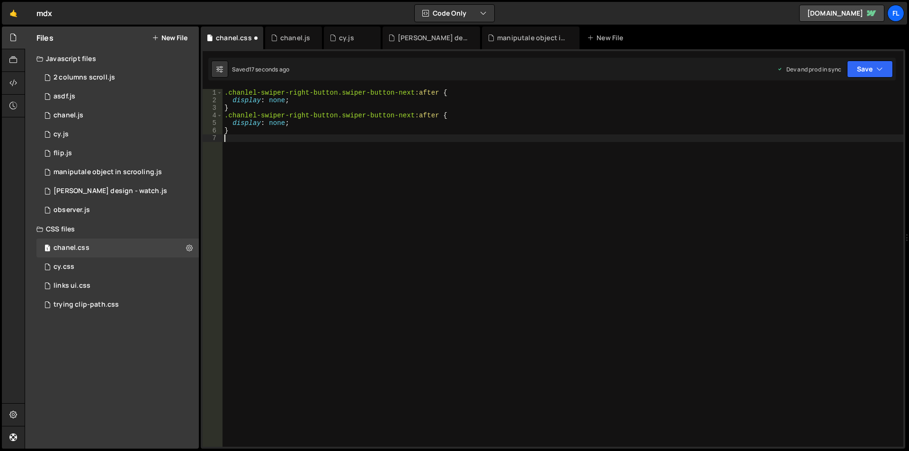
click at [410, 116] on div ".chanlel-swiper-right-button.swiper-button-next :after { display : none ; } .ch…" at bounding box center [562, 275] width 680 height 373
type textarea ".chanlel-swiper-right-button.swiper-button-prev:after {"
click at [403, 176] on div ".chanlel-swiper-right-button.swiper-button-next :after { display : none ; } .ch…" at bounding box center [562, 275] width 680 height 373
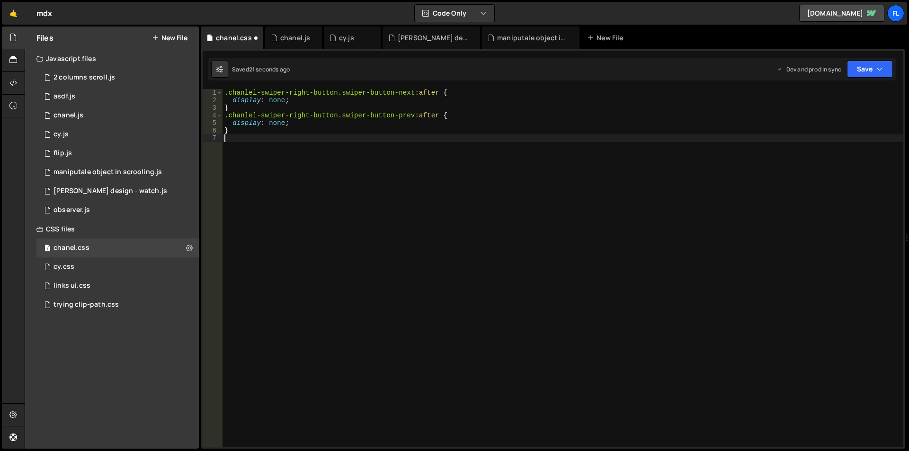
scroll to position [0, 0]
click at [301, 122] on div ".chanlel-swiper-right-button.swiper-button-next :after { display : none ; } .ch…" at bounding box center [562, 275] width 680 height 373
type textarea ".chanlel-swiper-left-button.swiper-button-prev:after {"
